Goal: Communication & Community: Share content

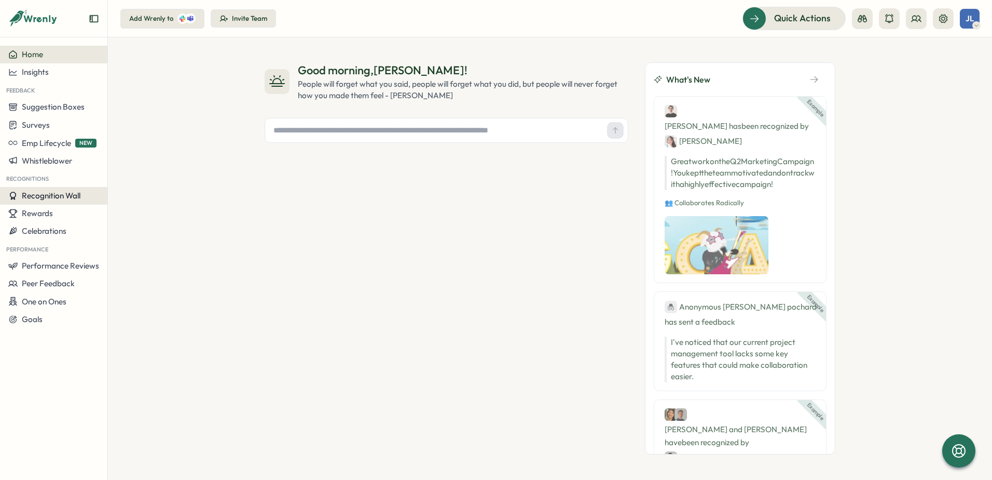
click at [46, 202] on button "Recognition Wall" at bounding box center [53, 196] width 107 height 18
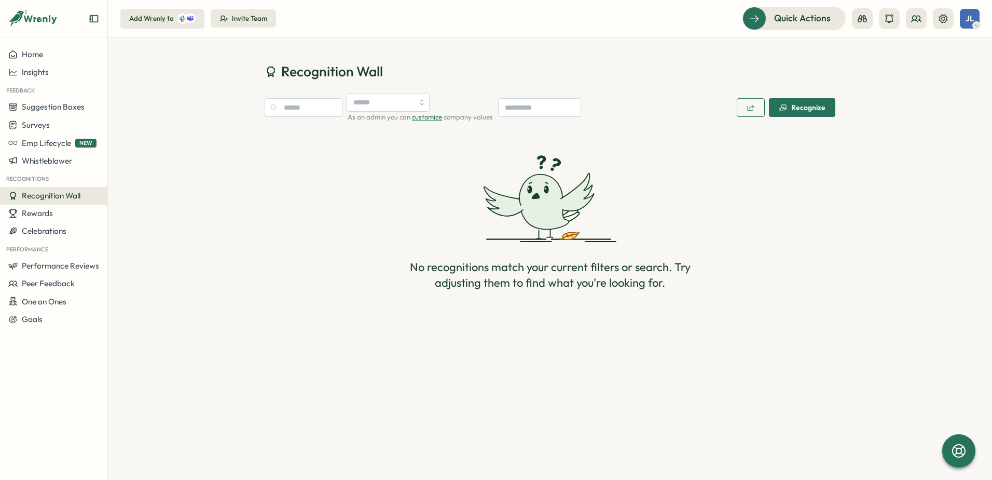
click at [759, 114] on span "Recognize" at bounding box center [802, 108] width 47 height 18
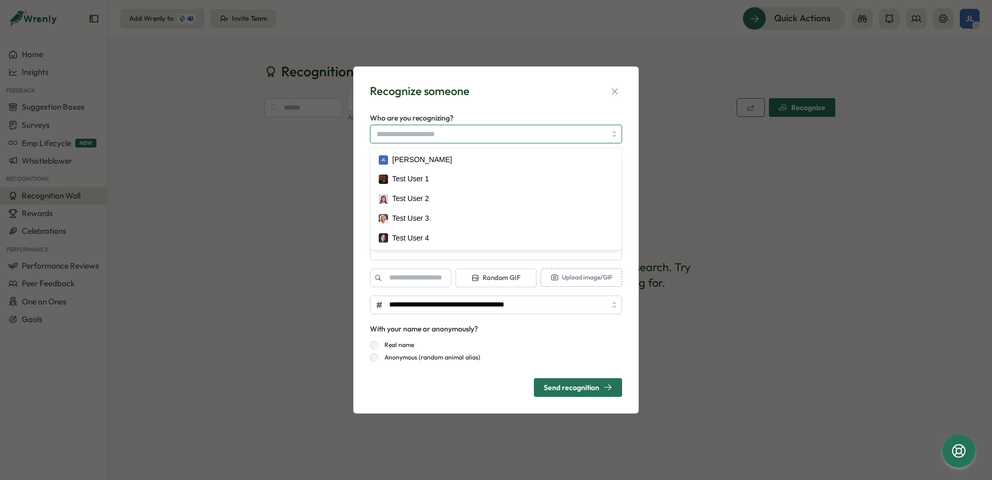
click at [538, 143] on div at bounding box center [496, 134] width 252 height 19
click at [534, 115] on div "Who are you recognizing? JL Jennifer L Dahllof Test User 1 Test User 2 Test Use…" at bounding box center [496, 128] width 252 height 32
click at [284, 144] on div "**********" at bounding box center [496, 240] width 992 height 480
click at [611, 94] on icon "button" at bounding box center [615, 91] width 10 height 10
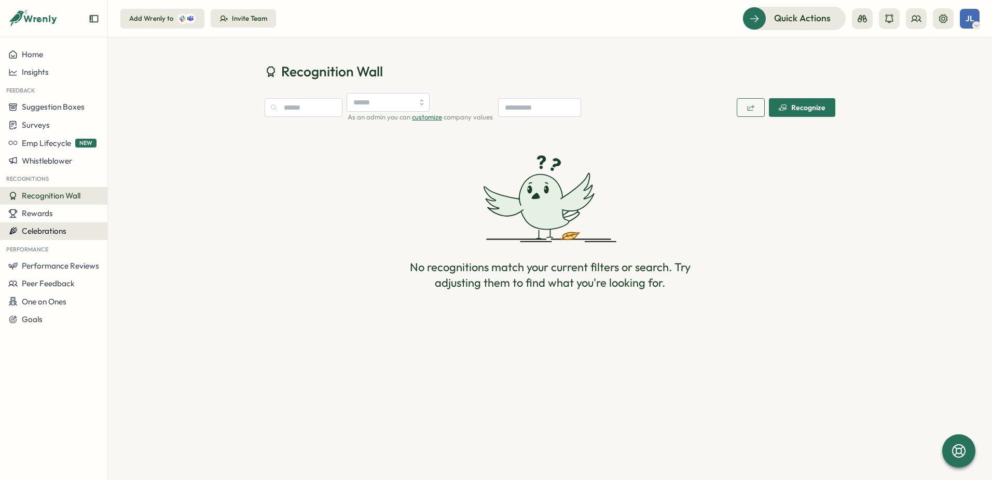
click at [72, 227] on div "Celebrations" at bounding box center [53, 230] width 91 height 9
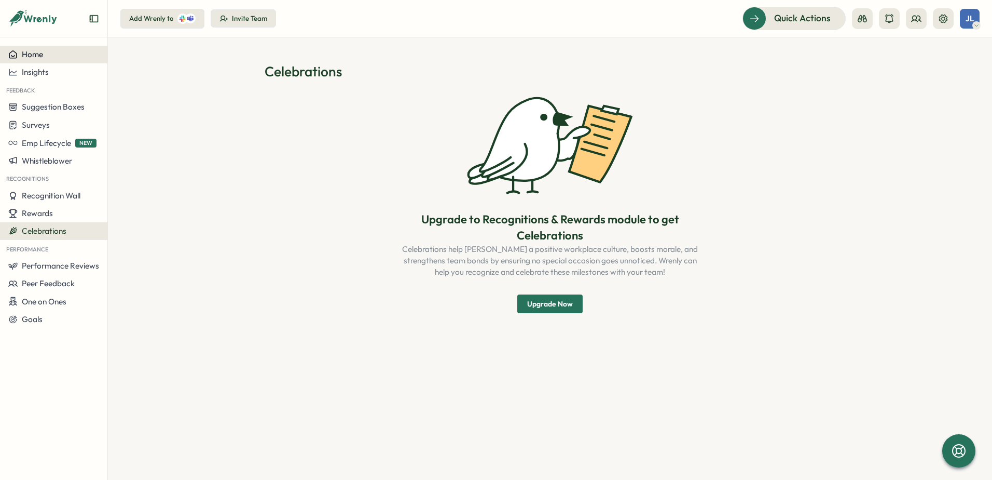
click at [42, 58] on span "Home" at bounding box center [32, 54] width 21 height 10
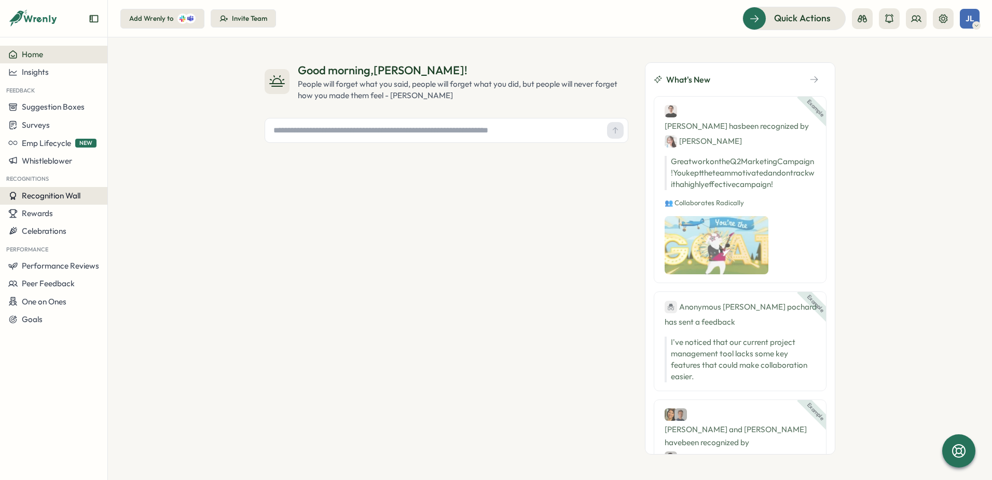
click at [50, 199] on span "Recognition Wall" at bounding box center [51, 196] width 59 height 10
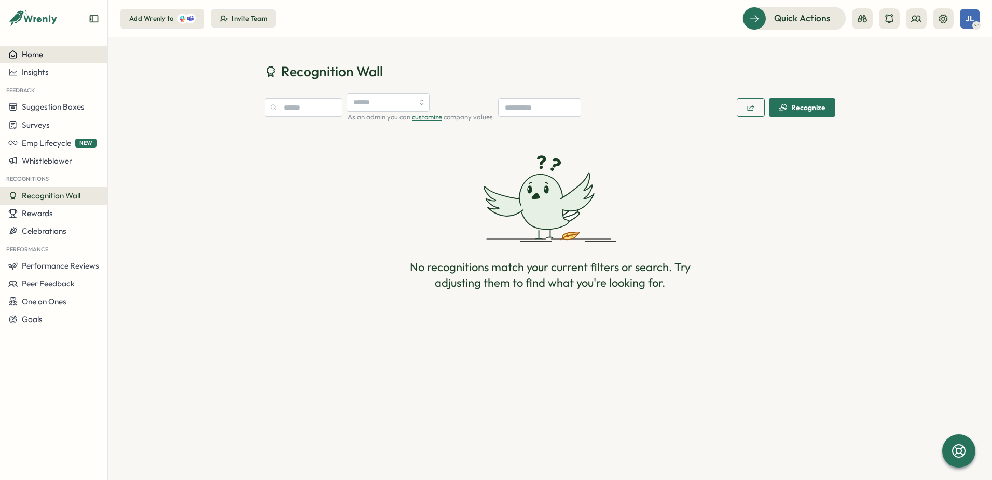
click at [55, 57] on div "Home" at bounding box center [53, 54] width 91 height 9
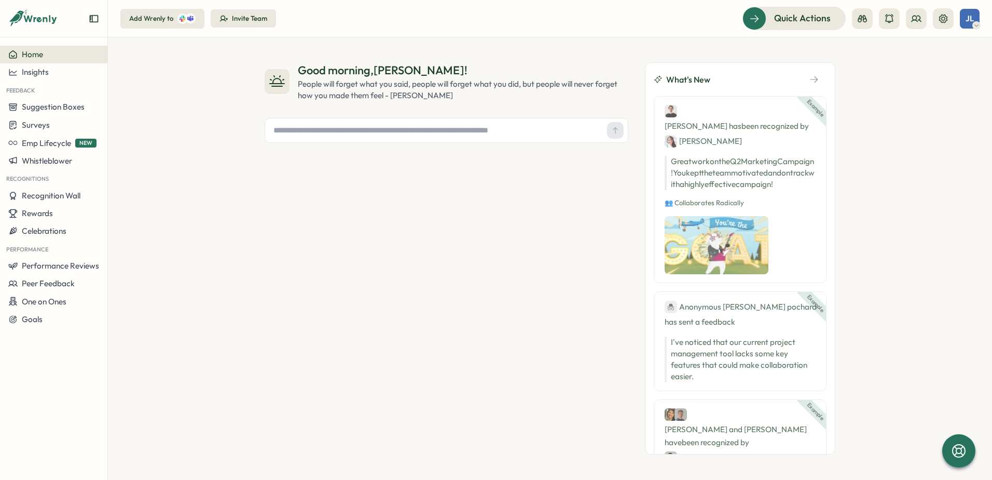
click at [52, 54] on div "Home" at bounding box center [53, 54] width 91 height 9
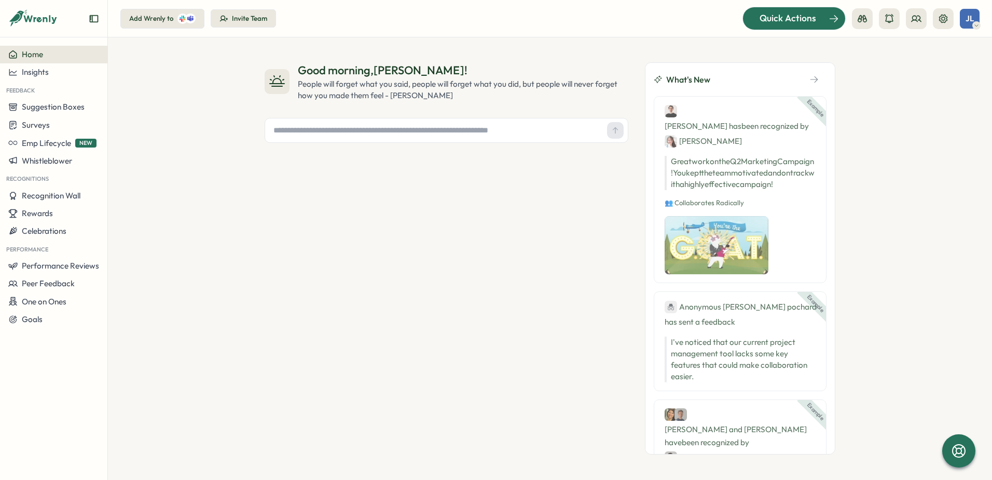
click at [759, 21] on div "Quick Actions" at bounding box center [788, 17] width 94 height 13
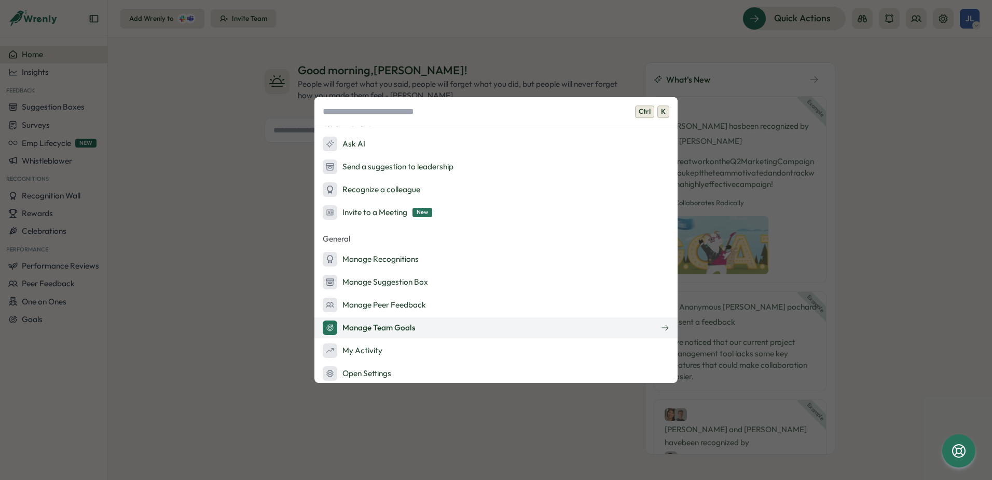
scroll to position [60, 0]
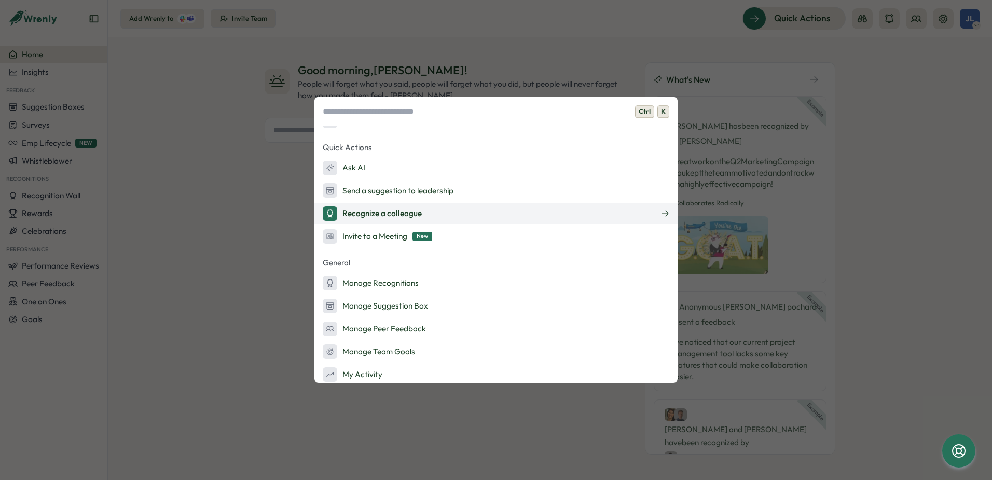
click at [379, 217] on div "Recognize a colleague" at bounding box center [372, 213] width 99 height 15
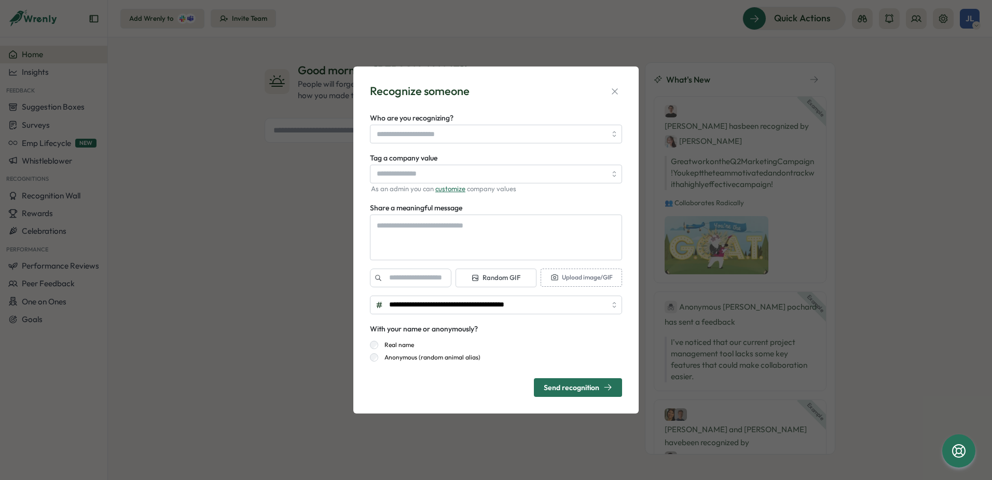
type textarea "*"
click at [611, 95] on icon "button" at bounding box center [615, 91] width 10 height 10
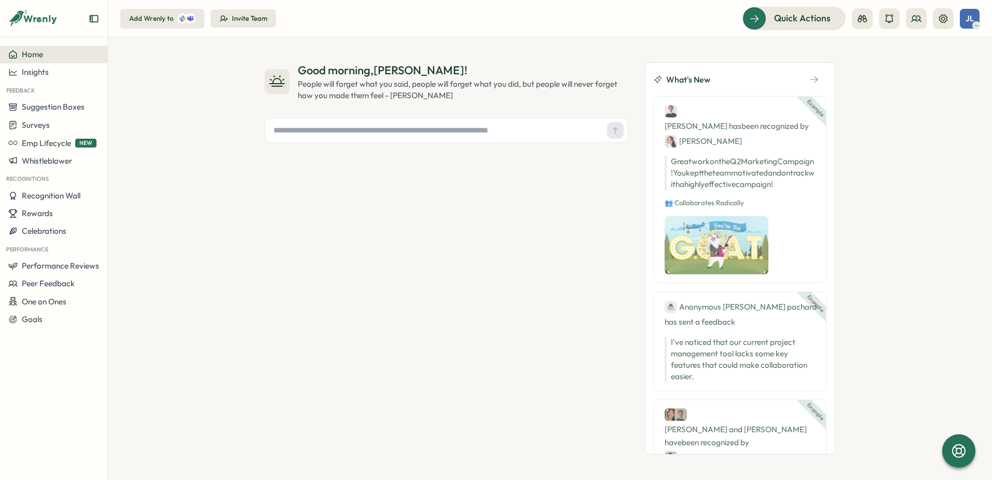
click at [92, 18] on icon "Expand sidebar" at bounding box center [94, 18] width 8 height 7
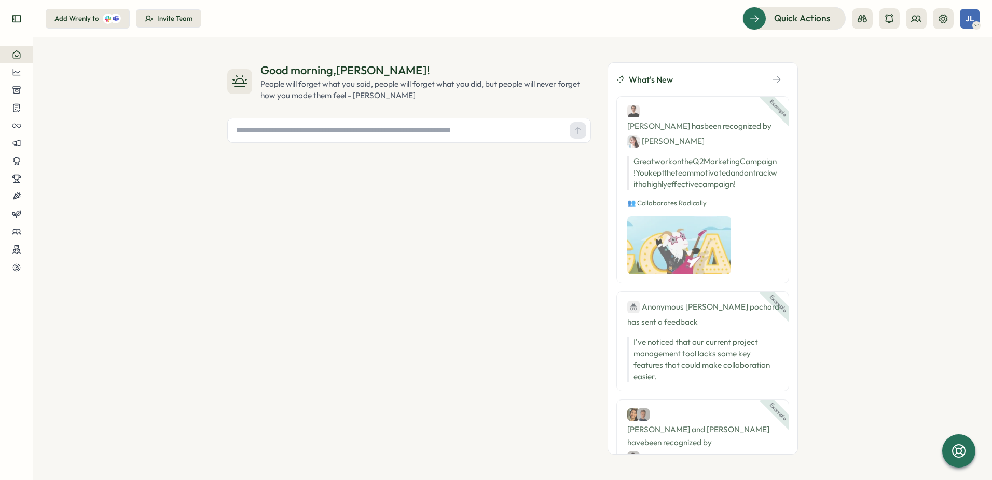
click at [19, 18] on icon "Expand sidebar" at bounding box center [16, 18] width 10 height 10
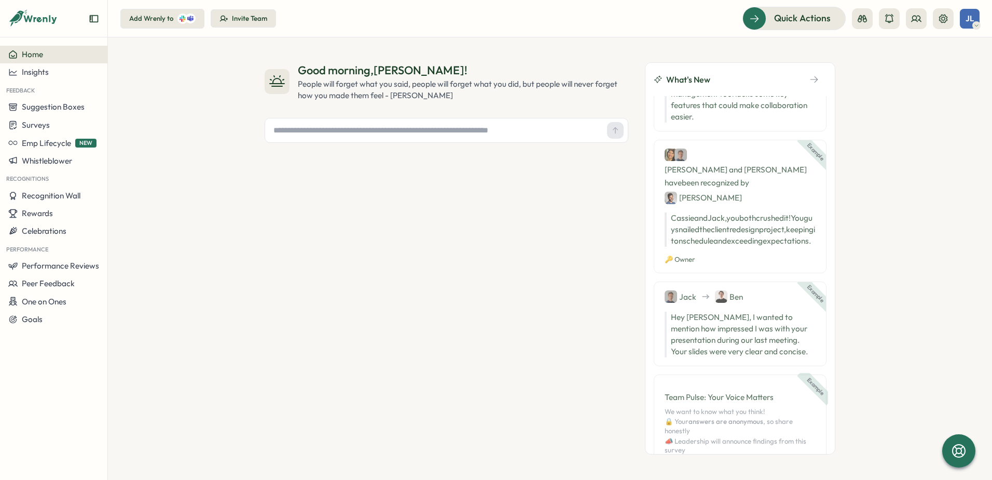
scroll to position [0, 0]
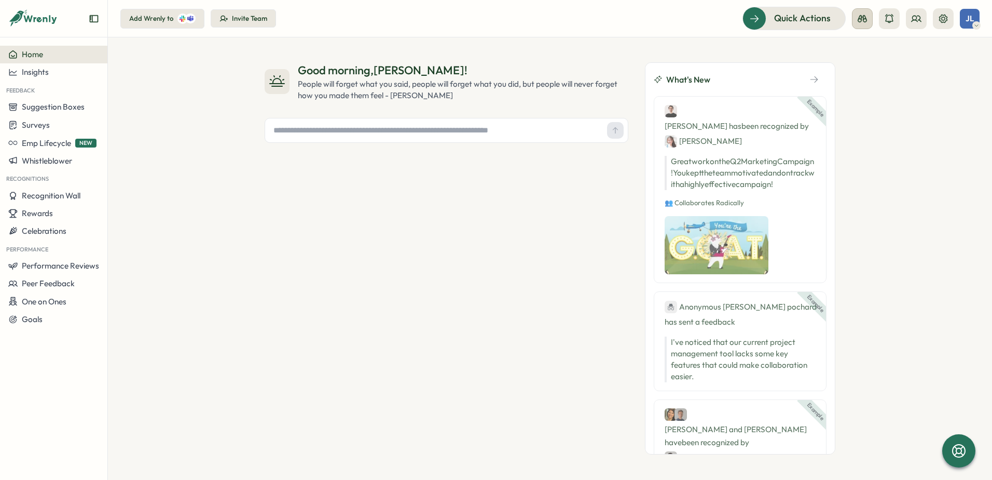
click at [759, 15] on icon at bounding box center [863, 18] width 10 height 10
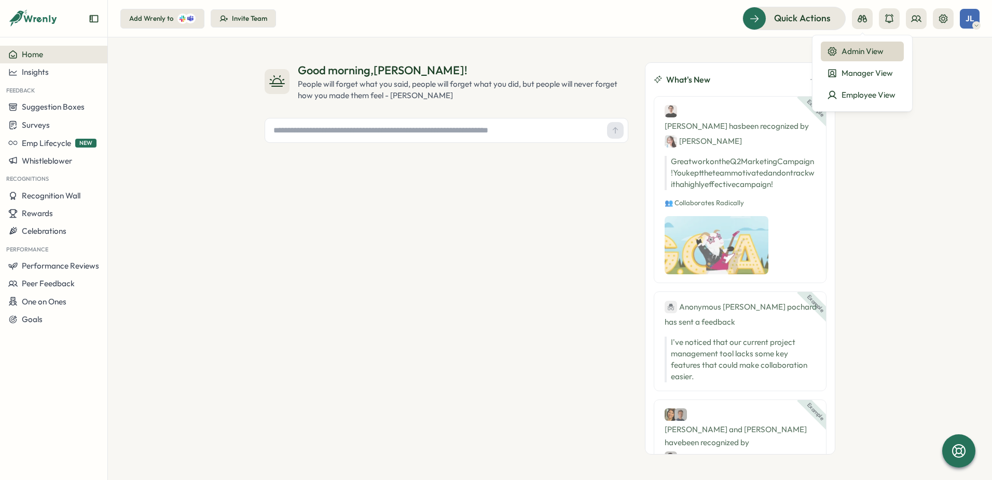
click at [759, 56] on div "Admin View" at bounding box center [862, 51] width 71 height 11
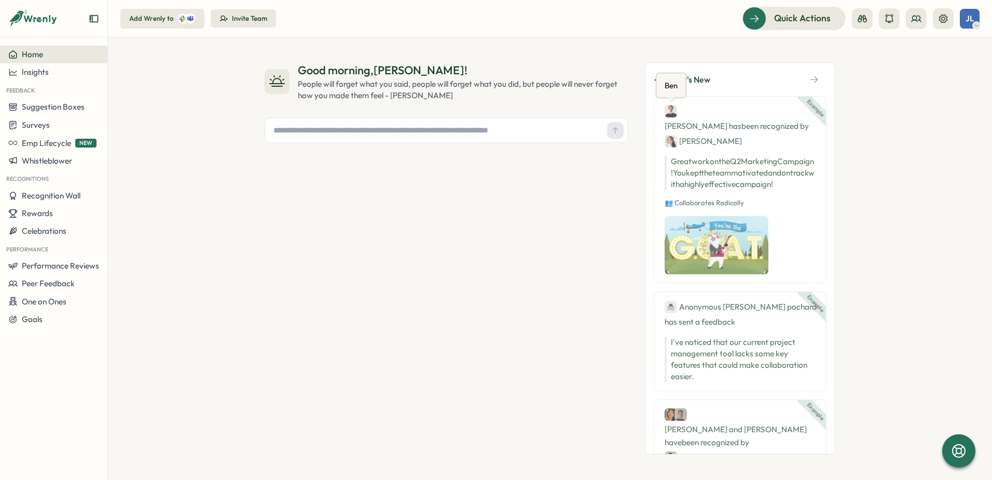
click at [540, 130] on input "text" at bounding box center [436, 131] width 334 height 16
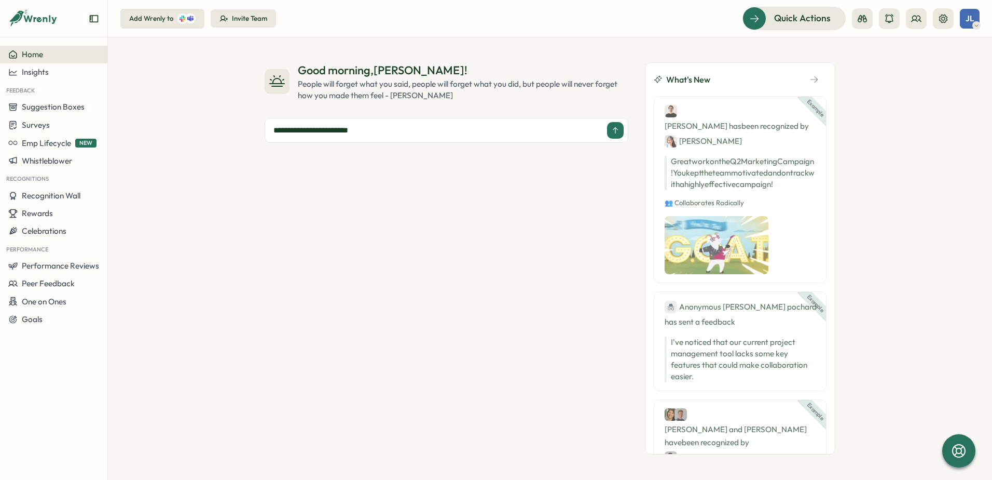
type input "**********"
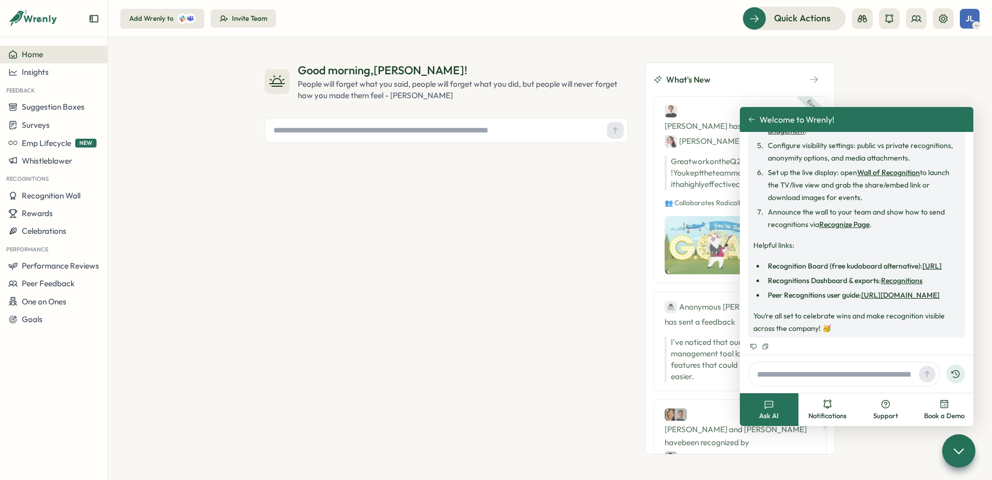
scroll to position [355, 0]
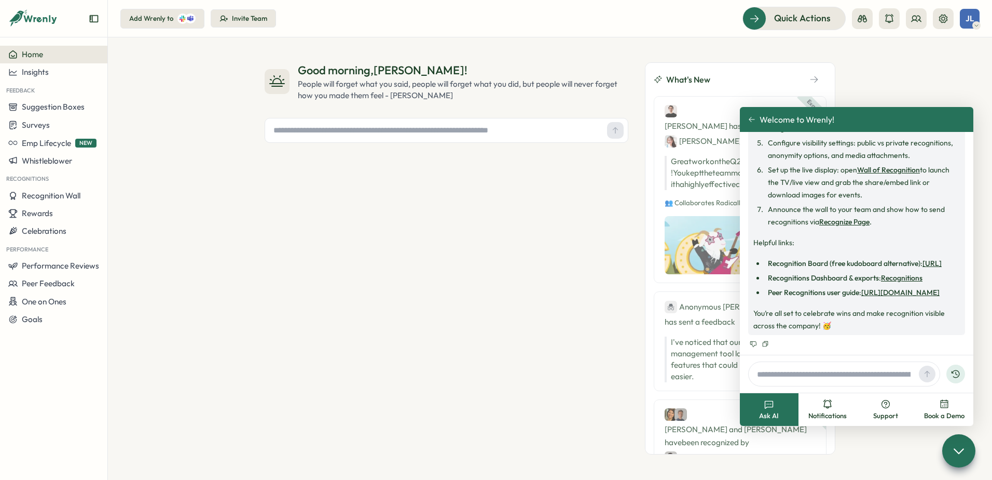
click at [923, 259] on link "[URL]" at bounding box center [932, 263] width 19 height 9
